Goal: Complete application form: Complete application form

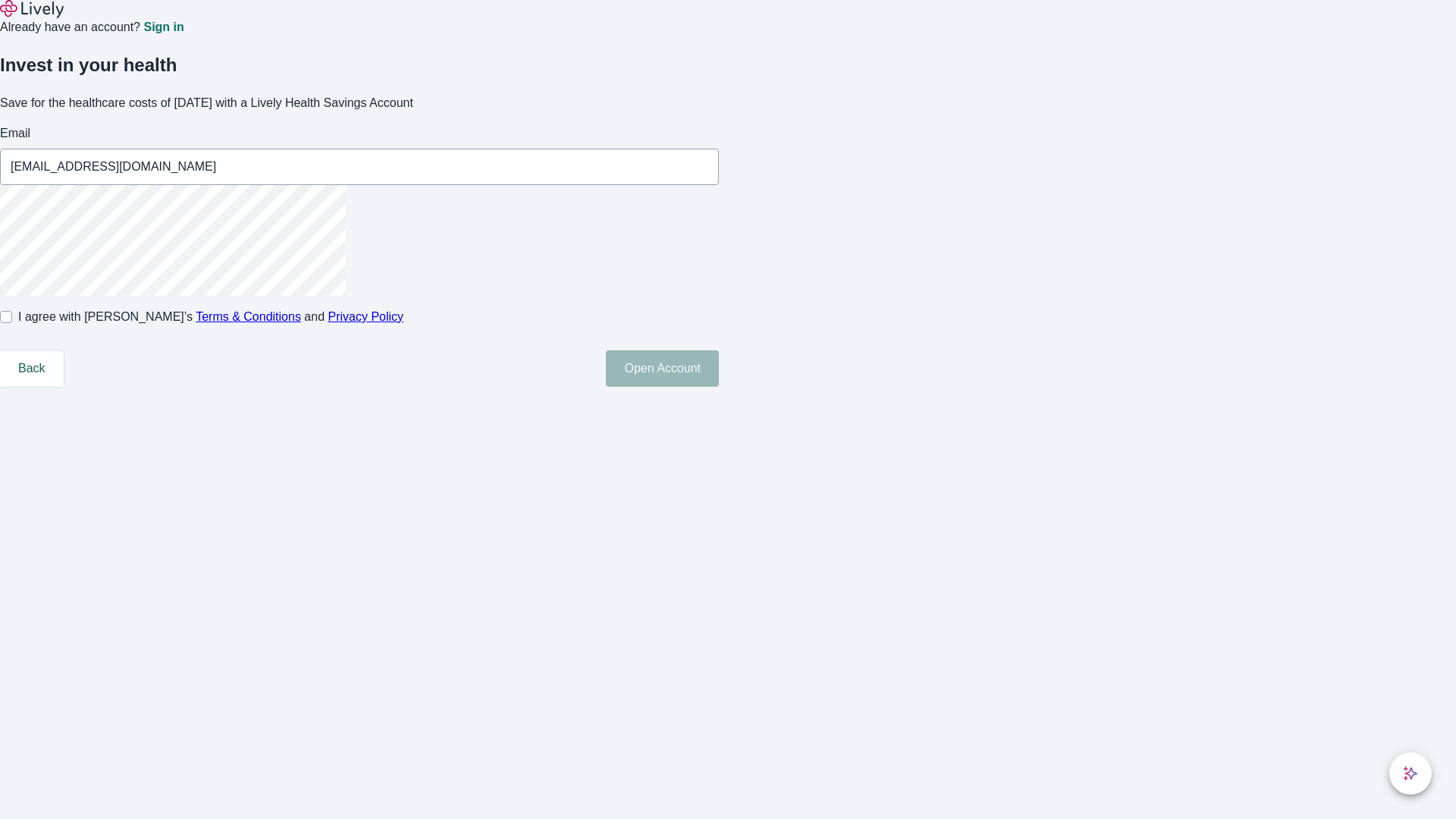
click at [13, 323] on input "I agree with Lively’s Terms & Conditions and Privacy Policy" at bounding box center [6, 317] width 13 height 13
checkbox input "true"
click at [719, 387] on button "Open Account" at bounding box center [662, 369] width 113 height 37
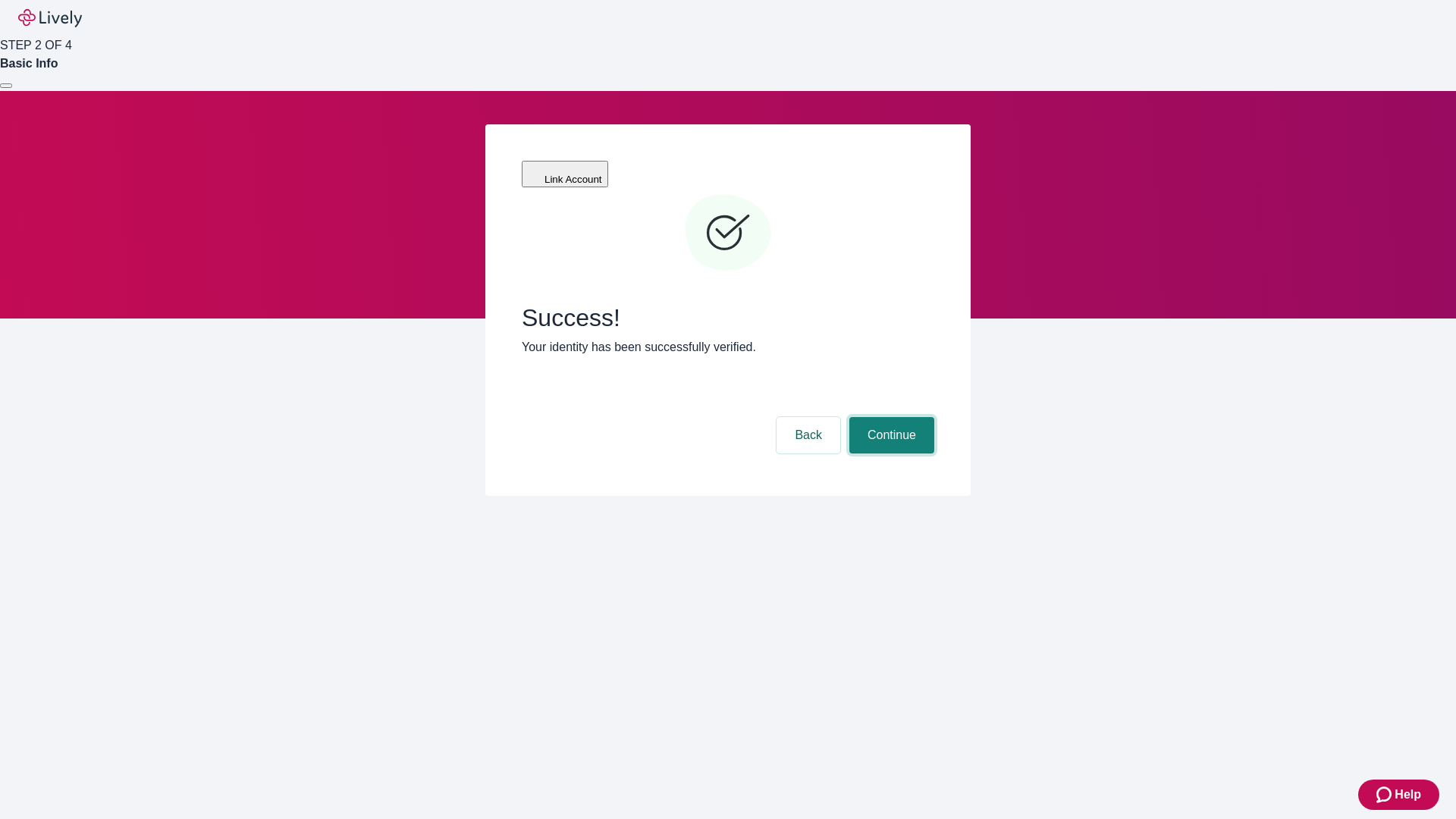
click at [889, 417] on button "Continue" at bounding box center [892, 435] width 85 height 37
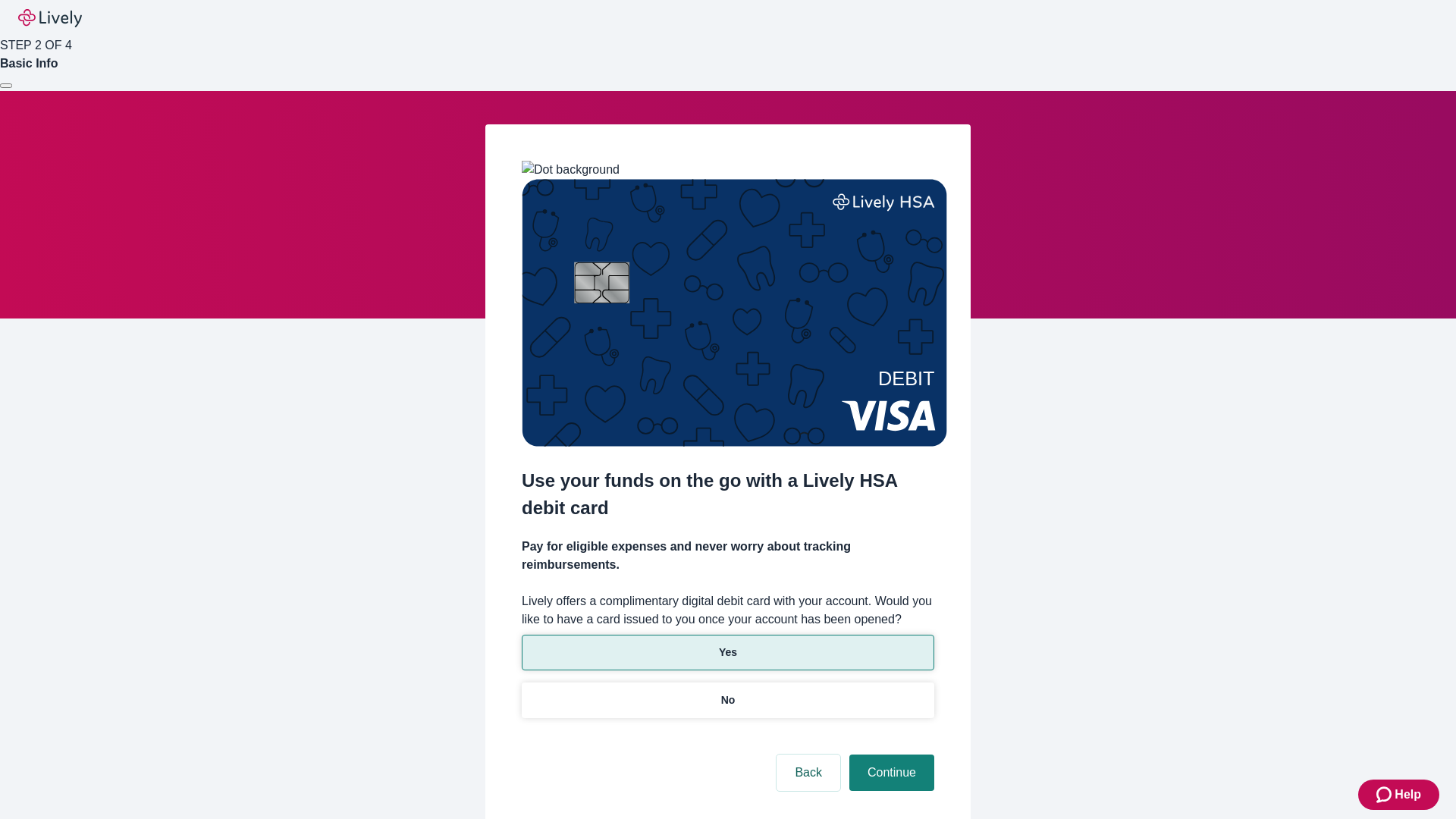
click at [728, 645] on p "Yes" at bounding box center [728, 652] width 18 height 16
click at [889, 755] on button "Continue" at bounding box center [892, 773] width 85 height 37
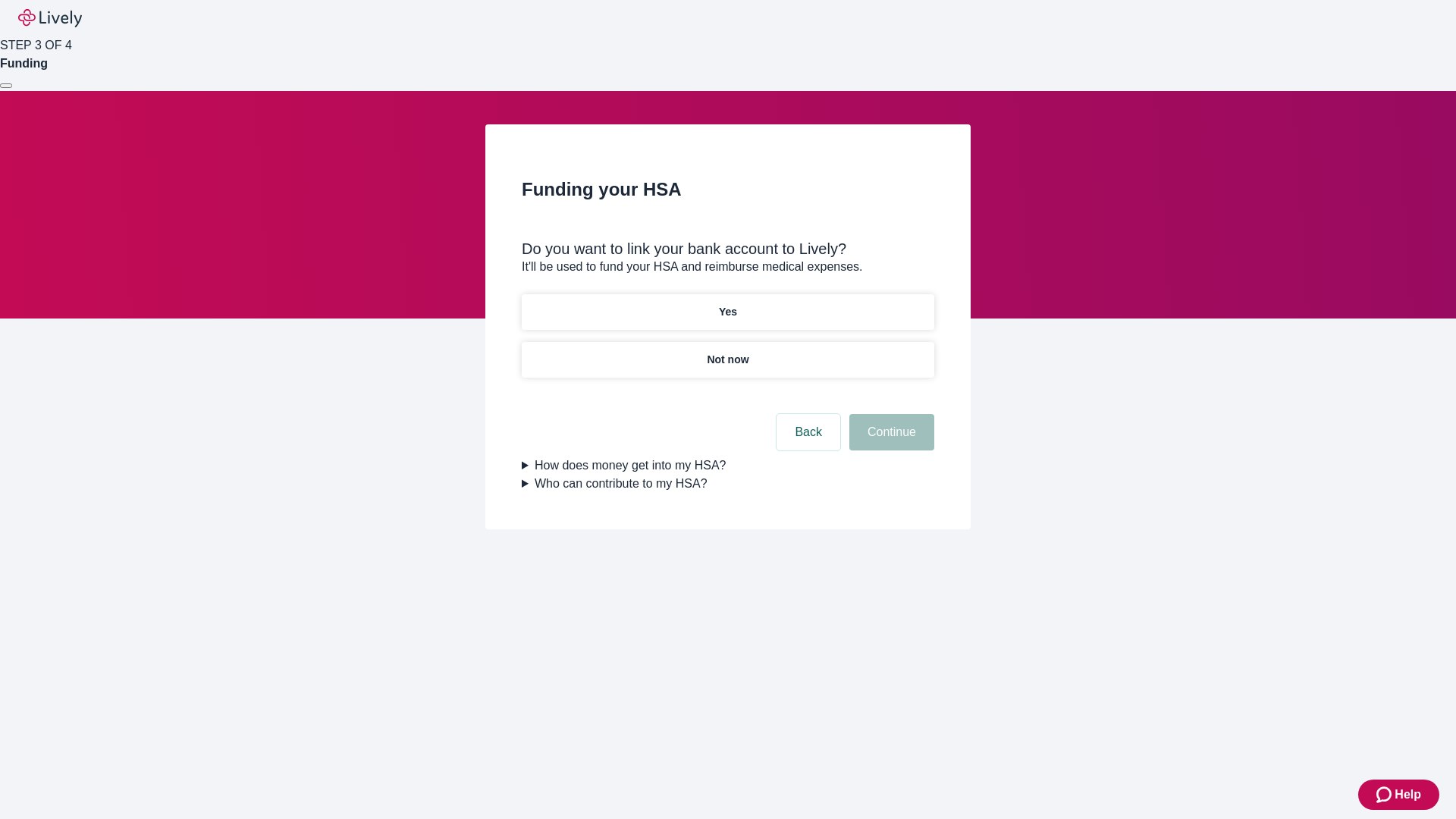
click at [728, 352] on p "Not now" at bounding box center [727, 360] width 42 height 16
click at [889, 442] on button "Continue" at bounding box center [892, 432] width 85 height 37
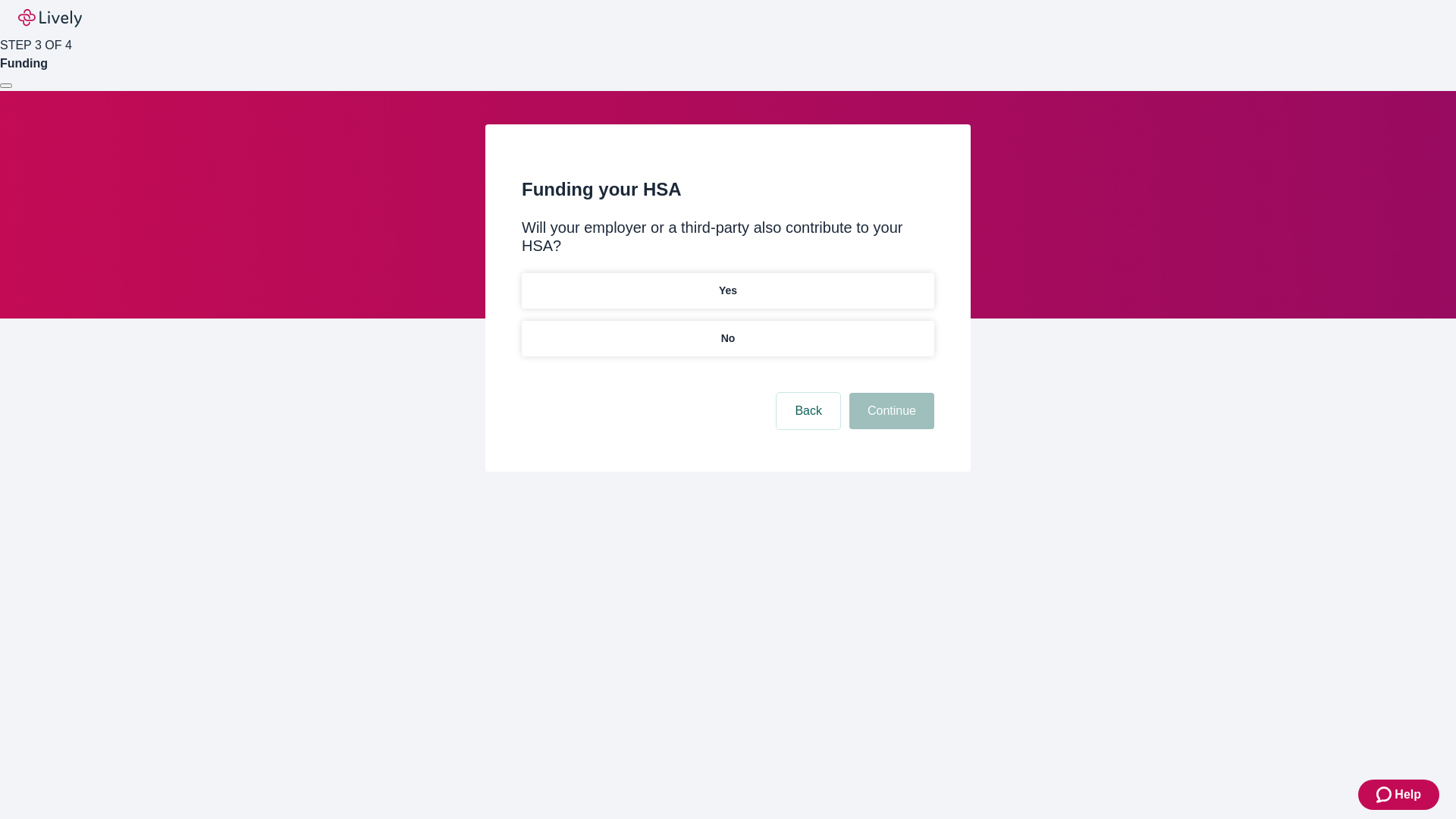
click at [728, 331] on p "No" at bounding box center [728, 338] width 15 height 16
click at [889, 393] on button "Continue" at bounding box center [892, 411] width 85 height 37
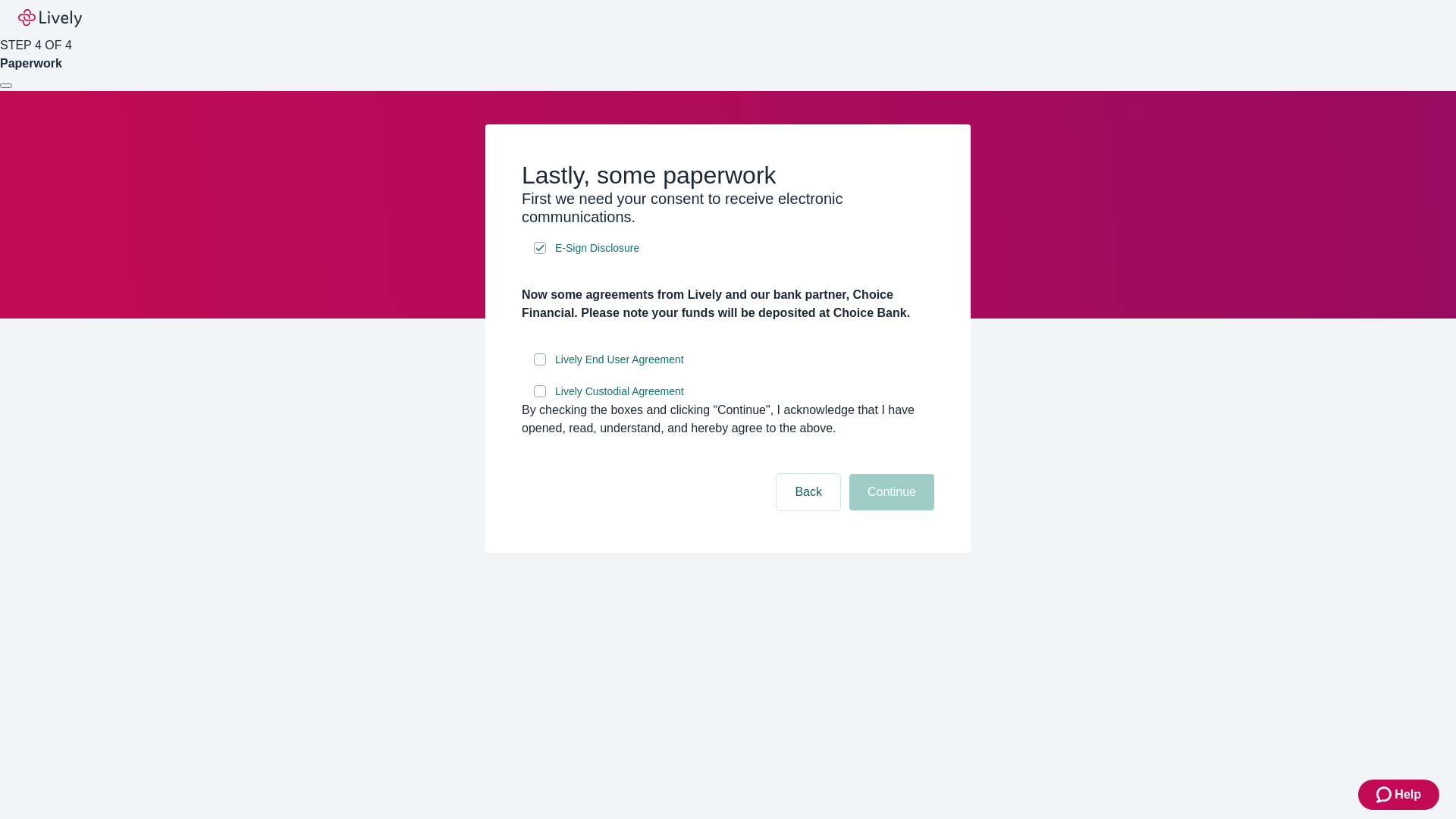
click at [540, 365] on input "Lively End User Agreement" at bounding box center [540, 360] width 13 height 13
checkbox input "true"
click at [540, 397] on input "Lively Custodial Agreement" at bounding box center [540, 392] width 13 height 13
checkbox input "true"
click at [889, 511] on button "Continue" at bounding box center [892, 492] width 85 height 37
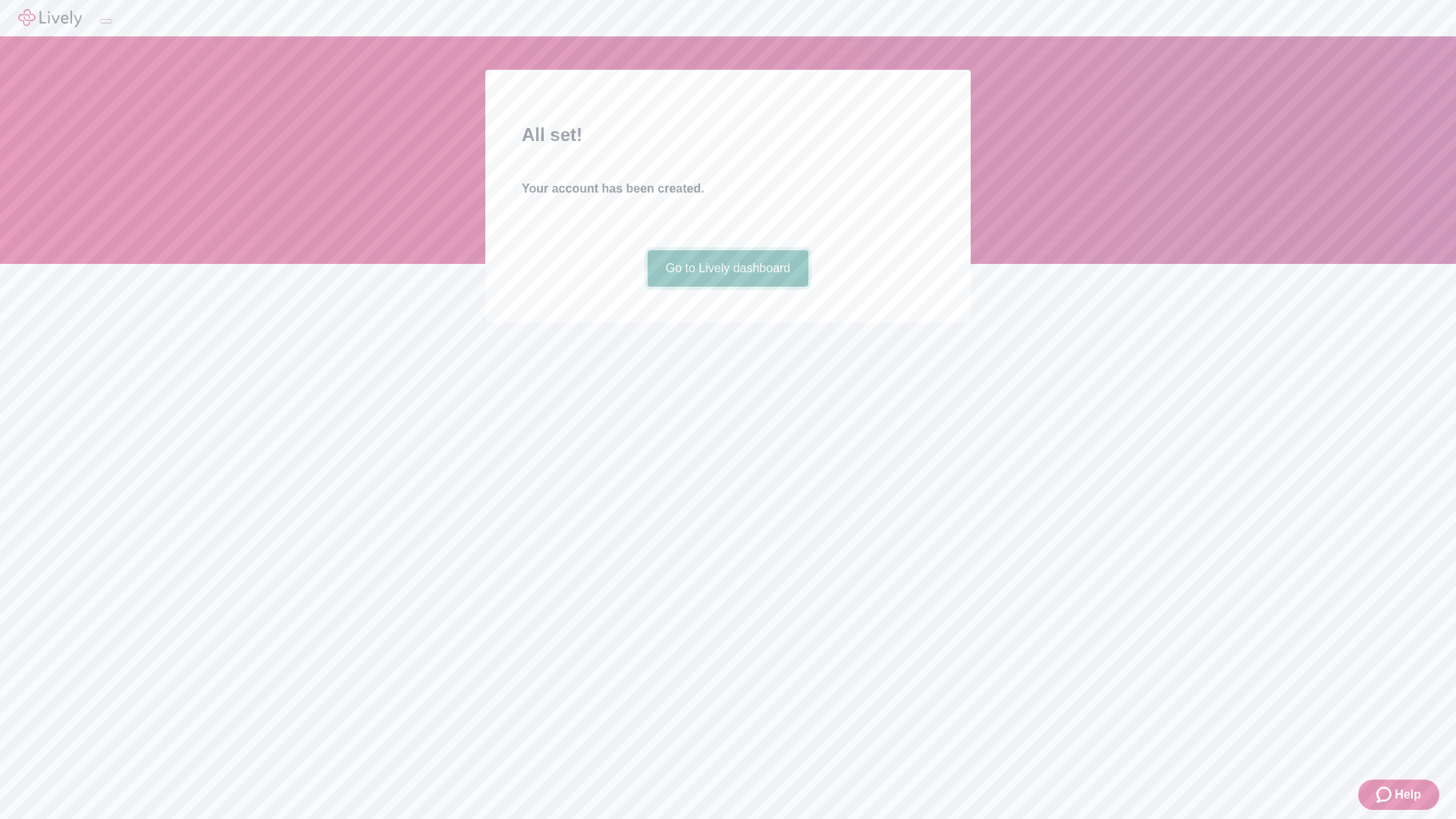
click at [728, 287] on link "Go to Lively dashboard" at bounding box center [728, 268] width 162 height 37
